Goal: Transaction & Acquisition: Purchase product/service

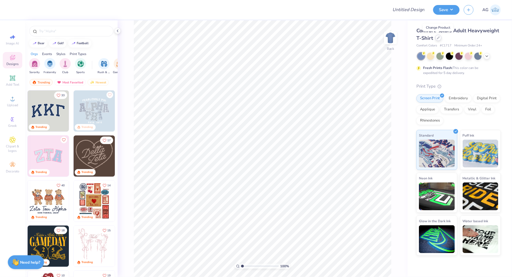
click at [438, 39] on icon at bounding box center [438, 37] width 3 height 3
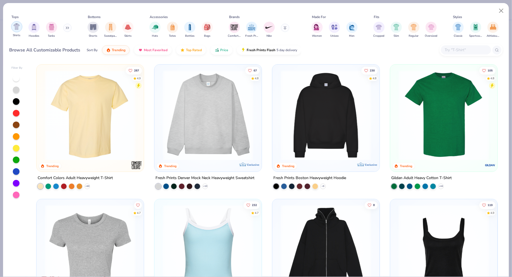
click at [18, 26] on img "filter for Shirts" at bounding box center [16, 26] width 6 height 6
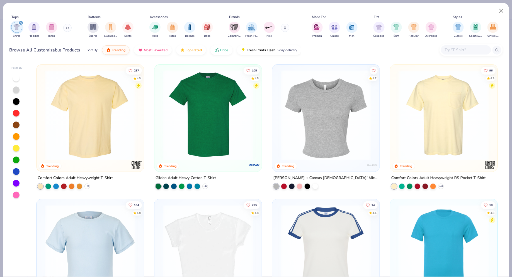
click at [15, 169] on div at bounding box center [16, 172] width 7 height 7
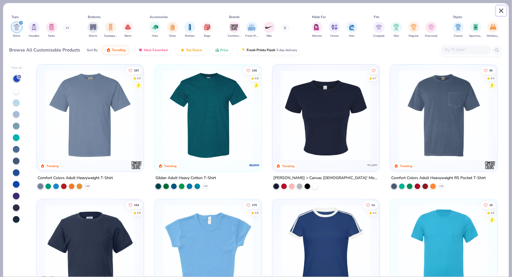
click at [500, 11] on button "Close" at bounding box center [501, 11] width 11 height 11
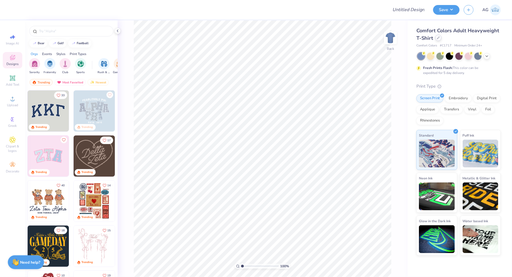
click at [438, 38] on icon at bounding box center [438, 37] width 3 height 3
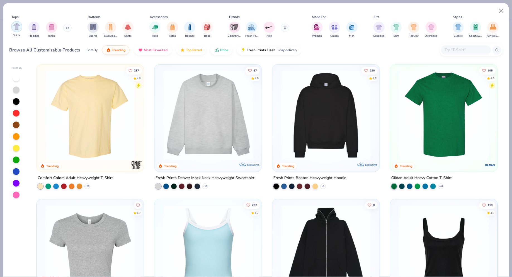
click at [18, 31] on div "filter for Shirts" at bounding box center [16, 26] width 11 height 11
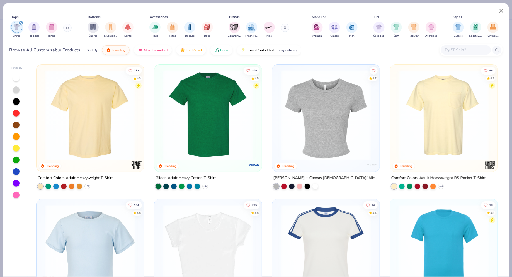
scroll to position [1, 0]
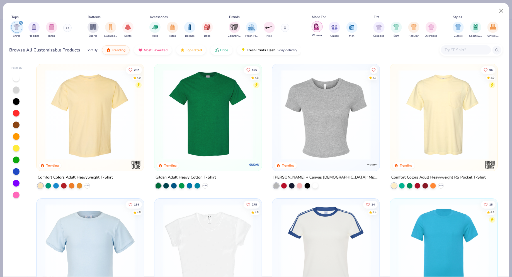
click at [315, 25] on img "filter for Women" at bounding box center [317, 26] width 6 height 6
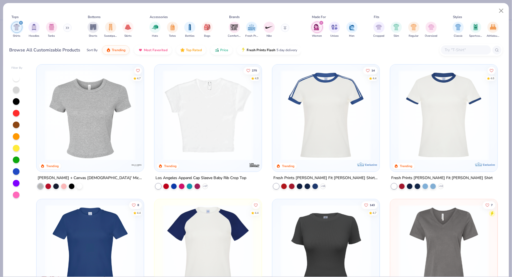
click at [321, 22] on icon "filter for Women" at bounding box center [321, 23] width 2 height 2
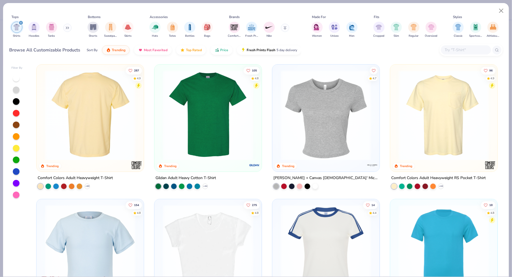
click at [83, 109] on div at bounding box center [90, 115] width 288 height 91
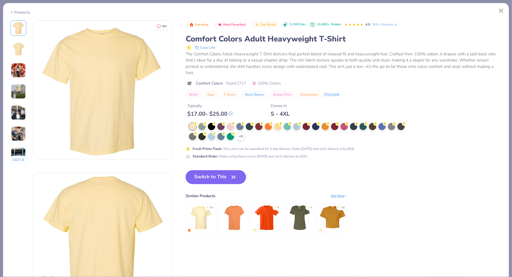
click at [16, 113] on img at bounding box center [18, 112] width 15 height 15
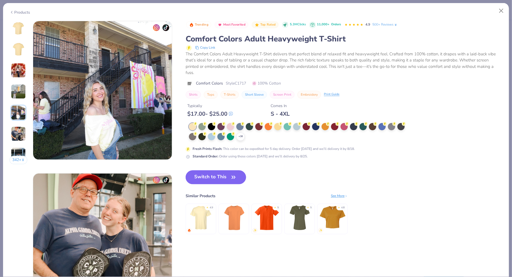
scroll to position [611, 0]
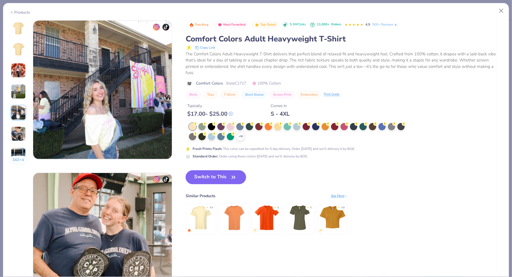
click at [15, 70] on img at bounding box center [18, 70] width 15 height 15
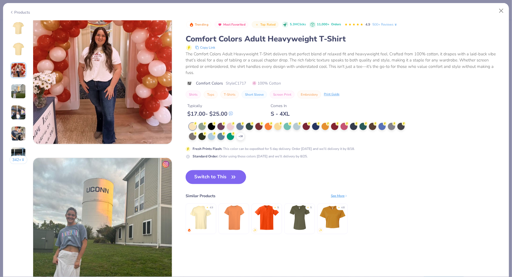
scroll to position [305, 0]
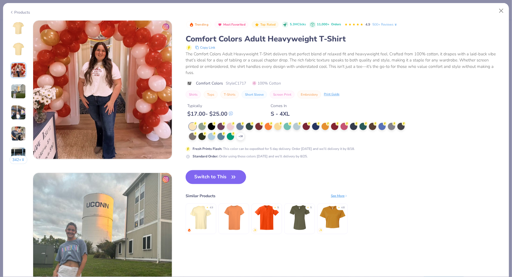
click at [20, 90] on img at bounding box center [18, 91] width 15 height 15
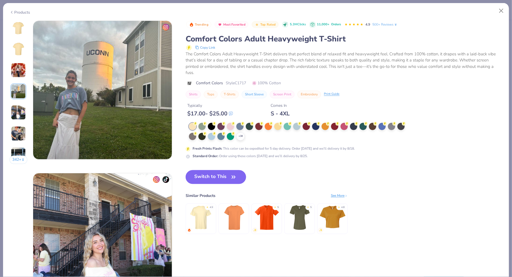
scroll to position [458, 0]
click at [17, 108] on img at bounding box center [18, 112] width 15 height 15
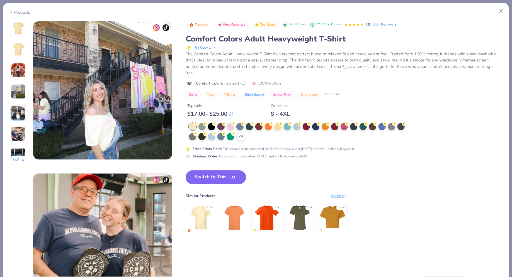
scroll to position [611, 0]
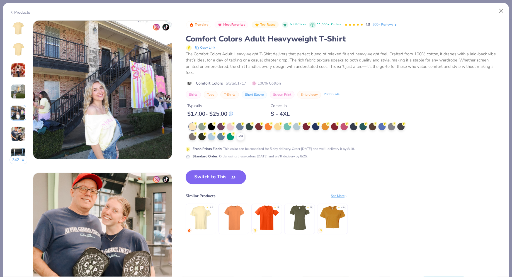
click at [17, 135] on img at bounding box center [18, 133] width 15 height 15
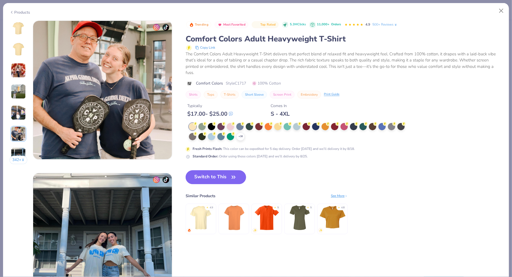
scroll to position [763, 0]
click at [19, 151] on img at bounding box center [18, 155] width 15 height 15
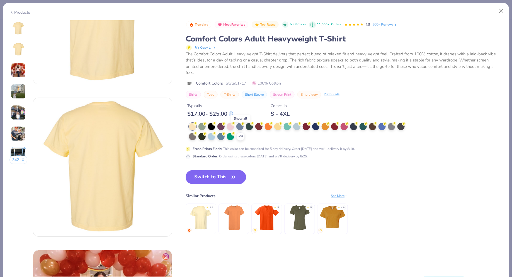
scroll to position [0, 0]
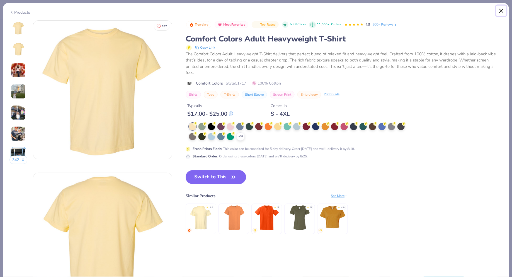
click at [502, 14] on button "Close" at bounding box center [501, 11] width 11 height 11
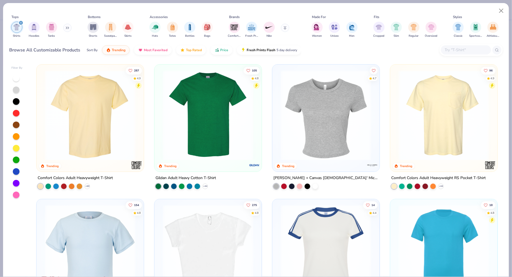
click at [82, 104] on img at bounding box center [90, 115] width 96 height 91
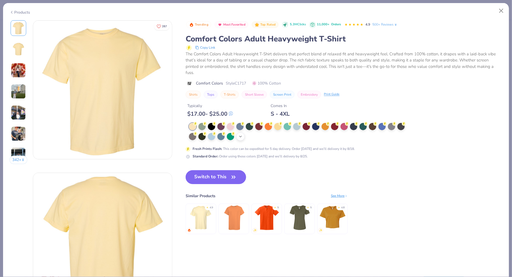
click at [244, 133] on div "+ 38" at bounding box center [240, 137] width 8 height 8
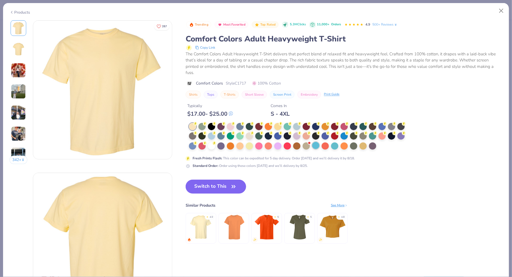
click at [316, 142] on div at bounding box center [315, 145] width 7 height 7
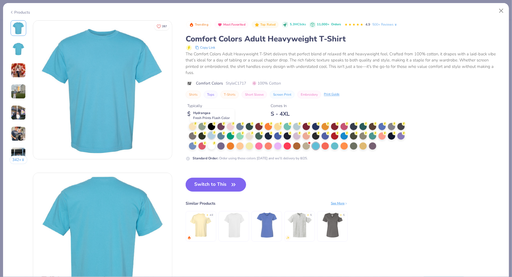
click at [210, 132] on div at bounding box center [211, 135] width 7 height 7
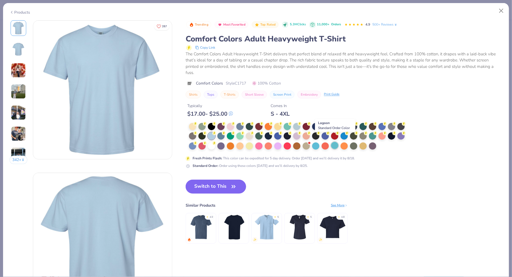
click at [335, 142] on div at bounding box center [334, 145] width 7 height 7
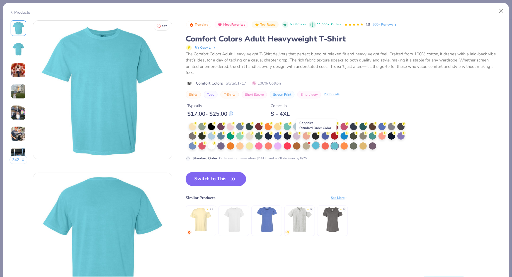
click at [313, 142] on div at bounding box center [315, 145] width 7 height 7
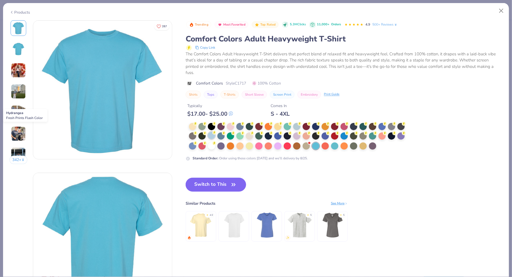
click at [212, 132] on div at bounding box center [211, 135] width 7 height 7
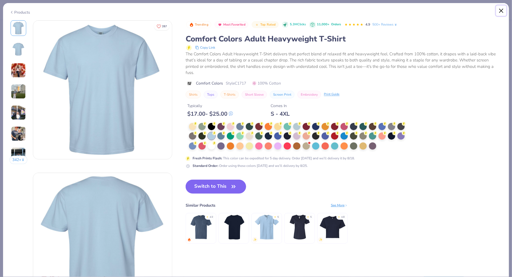
click at [502, 11] on button "Close" at bounding box center [501, 11] width 11 height 11
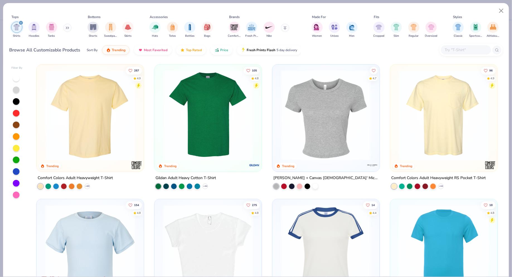
click at [16, 173] on div at bounding box center [16, 172] width 7 height 7
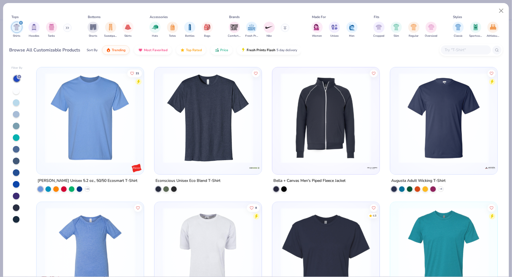
scroll to position [1076, 0]
click at [17, 100] on div at bounding box center [16, 102] width 7 height 7
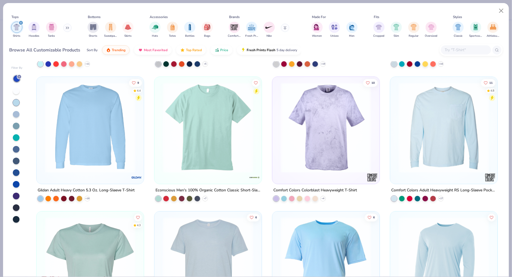
scroll to position [795, 0]
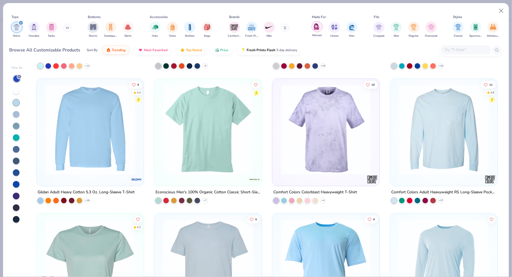
click at [314, 26] on img "filter for Women" at bounding box center [317, 26] width 6 height 6
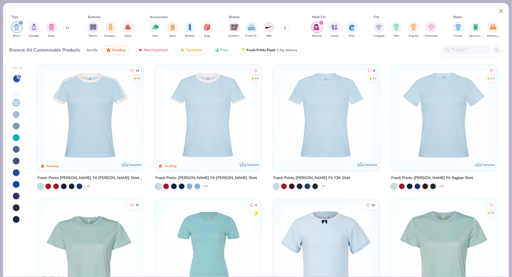
click at [335, 109] on img at bounding box center [326, 115] width 96 height 91
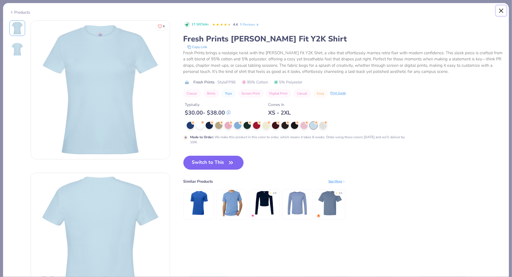
click at [499, 10] on button "Close" at bounding box center [501, 11] width 11 height 11
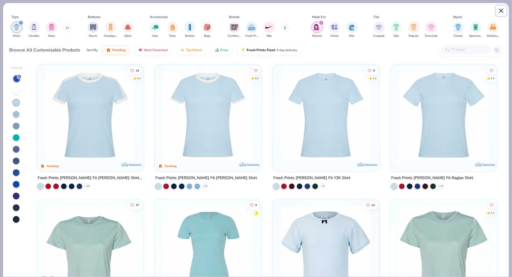
click at [500, 9] on button "Close" at bounding box center [501, 11] width 11 height 11
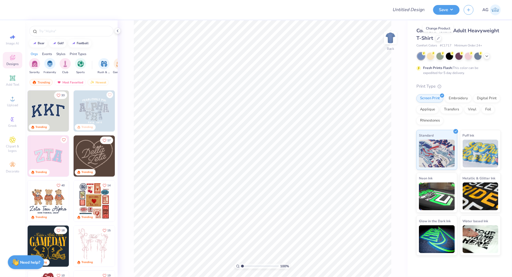
click at [452, 43] on div "Comfort Colors Adult Heavyweight T-Shirt Comfort Colors # C1717 Minimum Order: …" at bounding box center [458, 37] width 84 height 21
click at [438, 39] on icon at bounding box center [438, 38] width 2 height 2
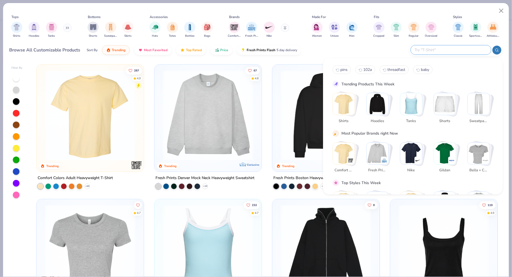
click at [449, 48] on input "text" at bounding box center [450, 50] width 73 height 6
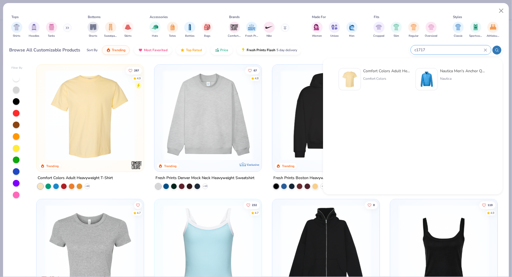
type input "c1717"
click at [388, 73] on div "Comfort Colors Adult Heavyweight T-Shirt" at bounding box center [386, 71] width 47 height 6
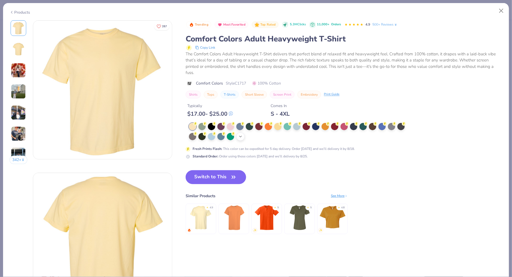
click at [239, 135] on icon at bounding box center [240, 137] width 4 height 4
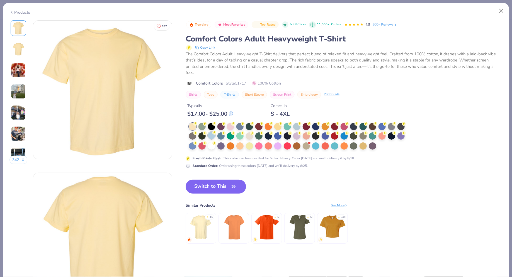
click at [214, 132] on div at bounding box center [211, 135] width 7 height 7
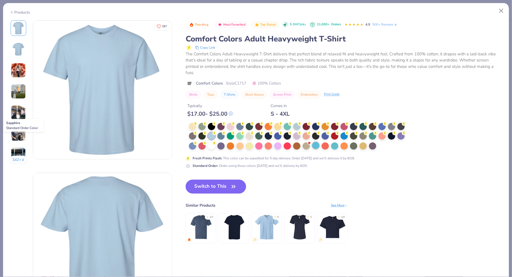
click at [315, 142] on div at bounding box center [315, 145] width 7 height 7
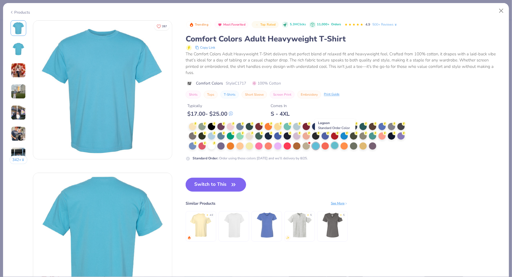
click at [335, 142] on div at bounding box center [334, 145] width 7 height 7
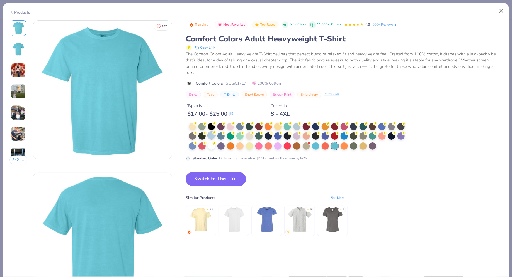
click at [211, 132] on div at bounding box center [211, 135] width 7 height 7
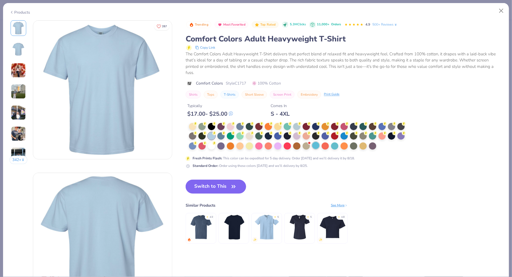
click at [316, 142] on div at bounding box center [315, 145] width 7 height 7
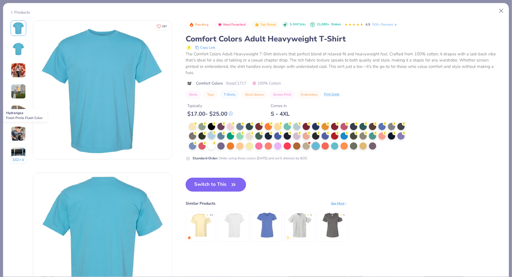
click at [210, 132] on div at bounding box center [211, 135] width 7 height 7
